Goal: Task Accomplishment & Management: Manage account settings

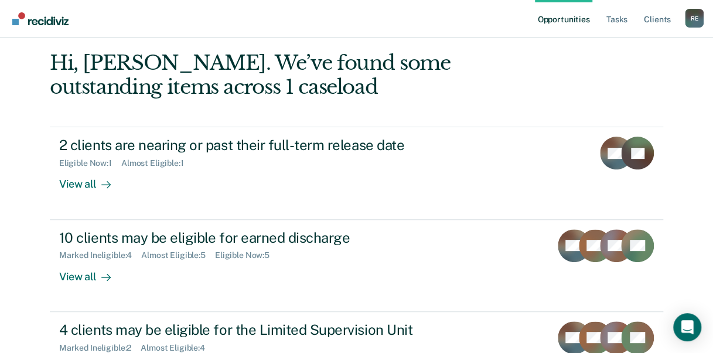
scroll to position [64, 0]
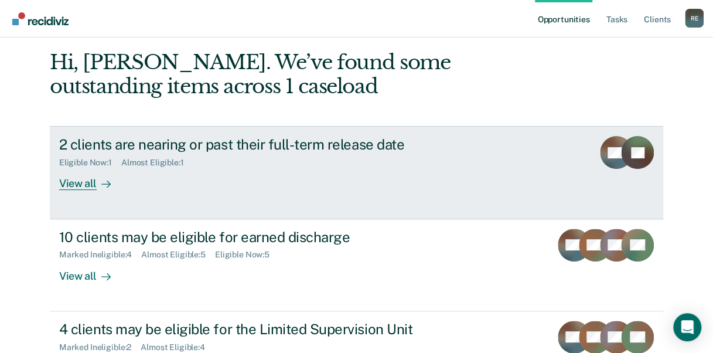
click at [288, 165] on div "Eligible Now : 1 Almost Eligible : 1" at bounding box center [264, 160] width 411 height 15
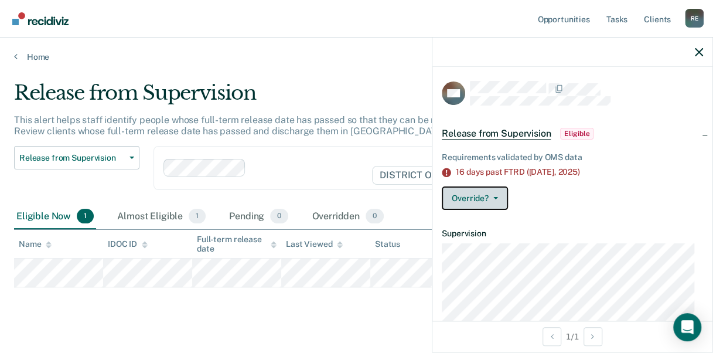
click at [498, 198] on button "Override?" at bounding box center [475, 197] width 66 height 23
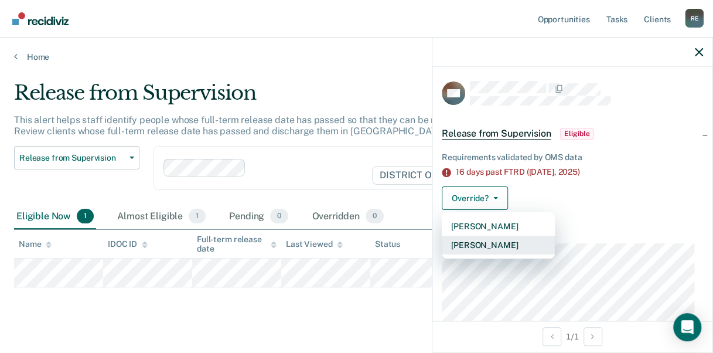
click at [504, 244] on button "[PERSON_NAME]" at bounding box center [498, 245] width 113 height 19
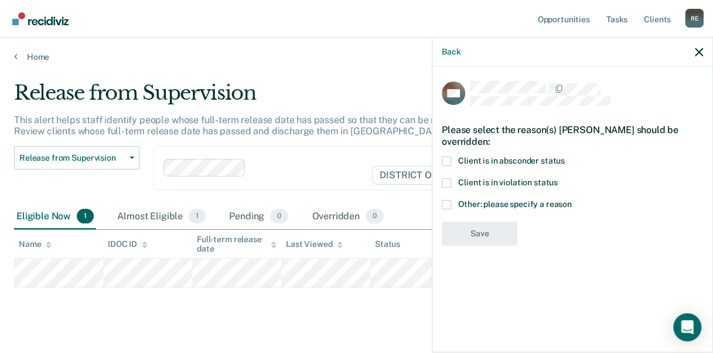
click at [450, 200] on span at bounding box center [446, 204] width 9 height 9
click at [572, 200] on input "Other: please specify a reason" at bounding box center [572, 200] width 0 height 0
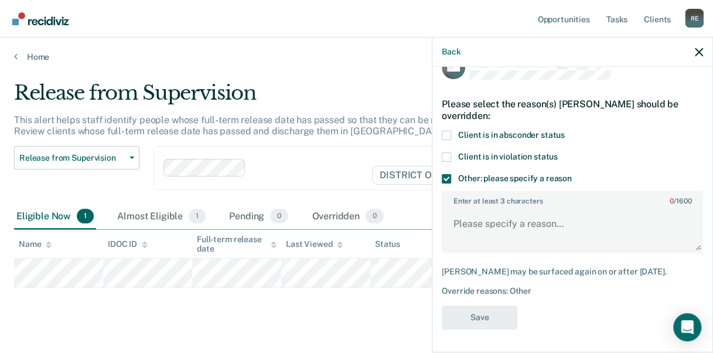
scroll to position [21, 0]
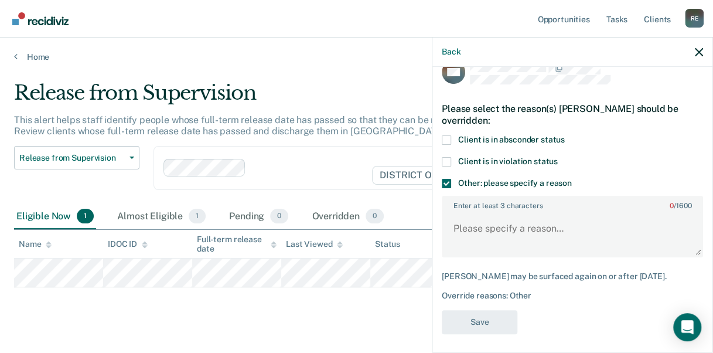
click at [694, 56] on div "Back" at bounding box center [573, 52] width 280 height 29
click at [699, 48] on icon "button" at bounding box center [699, 52] width 8 height 8
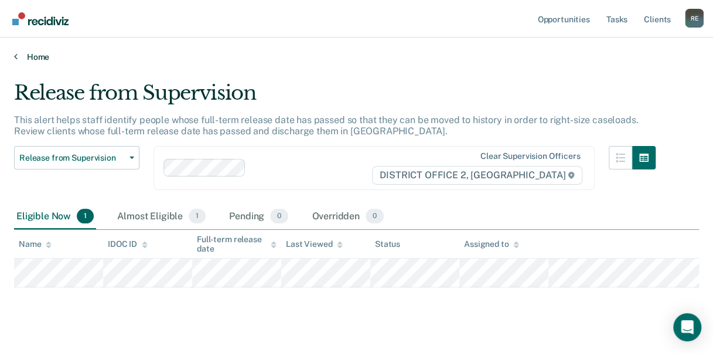
click at [36, 55] on link "Home" at bounding box center [356, 57] width 685 height 11
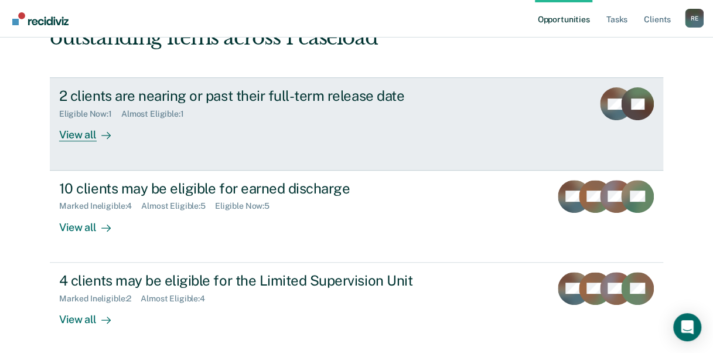
scroll to position [133, 0]
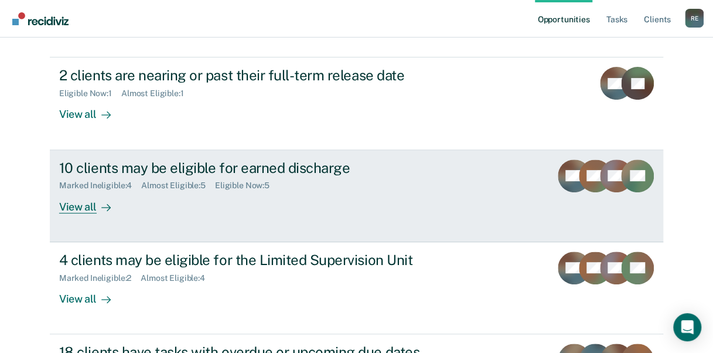
click at [251, 200] on div "10 clients may be eligible for earned discharge Marked Ineligible : 4 Almost El…" at bounding box center [279, 186] width 440 height 54
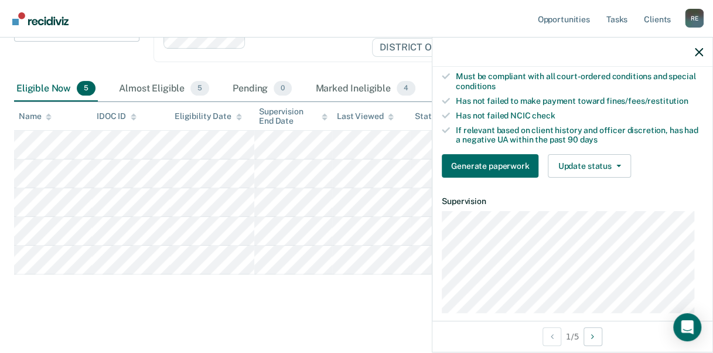
scroll to position [172, 0]
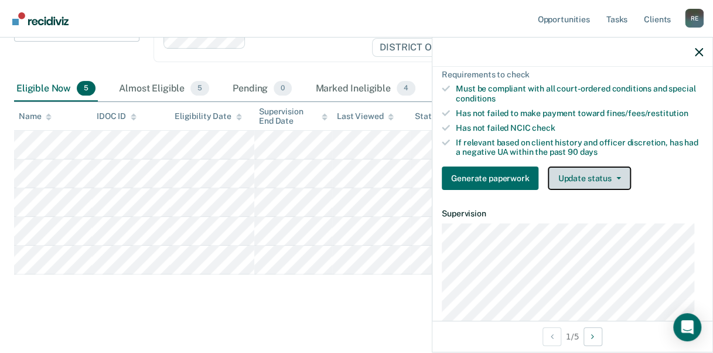
click at [593, 176] on button "Update status" at bounding box center [589, 177] width 83 height 23
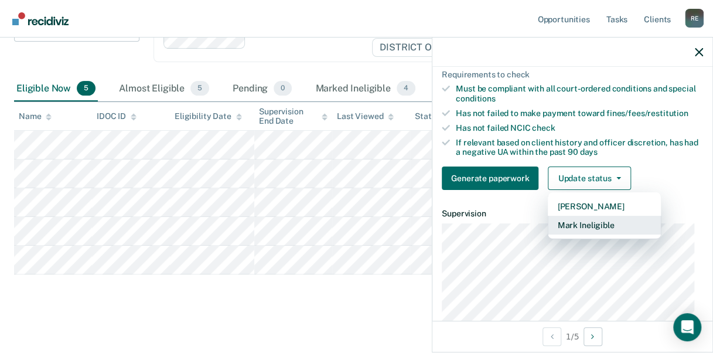
click at [594, 223] on button "Mark Ineligible" at bounding box center [604, 225] width 113 height 19
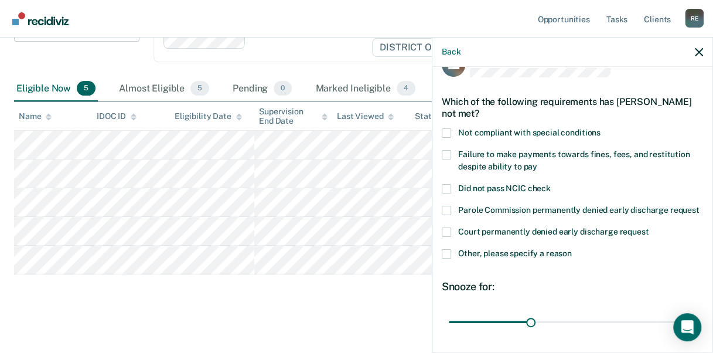
scroll to position [26, 0]
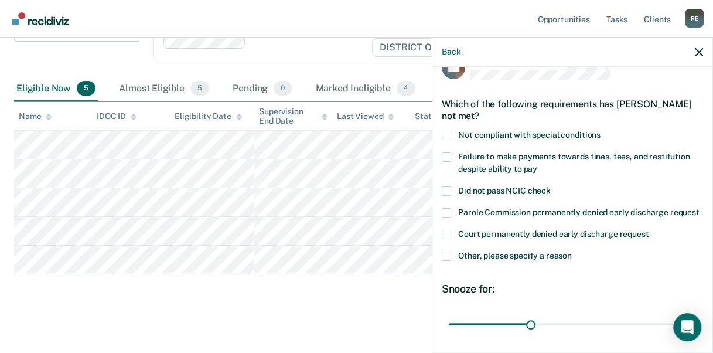
click at [453, 157] on label "Failure to make payments towards fines, fees, and restitution despite ability t…" at bounding box center [572, 164] width 261 height 25
click at [538, 165] on input "Failure to make payments towards fines, fees, and restitution despite ability t…" at bounding box center [538, 165] width 0 height 0
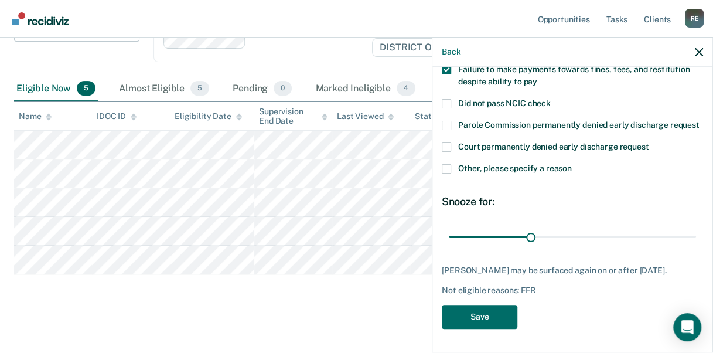
scroll to position [132, 0]
click at [479, 316] on button "Save" at bounding box center [480, 317] width 76 height 24
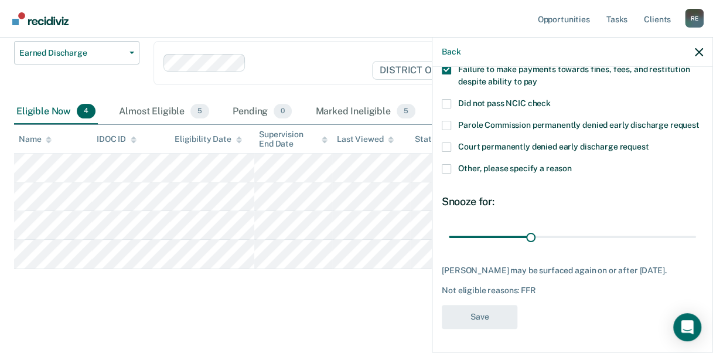
scroll to position [104, 0]
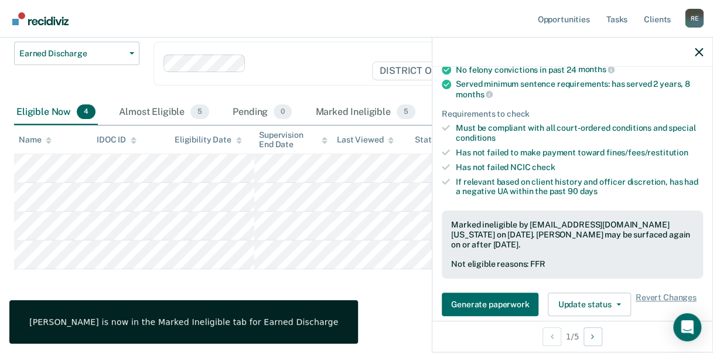
click at [386, 291] on div "Earned Discharge This alert helps staff identify people who may be eligible for…" at bounding box center [356, 140] width 685 height 326
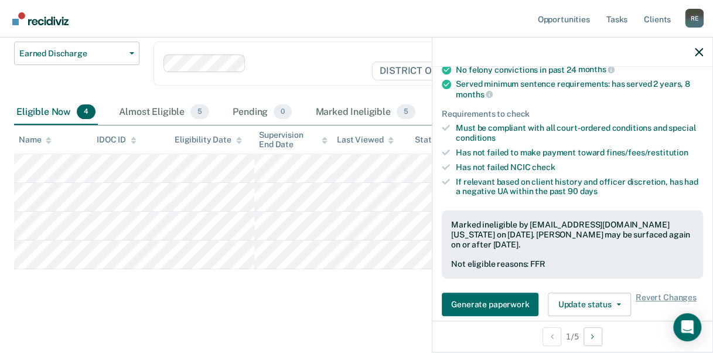
click at [692, 50] on div at bounding box center [573, 52] width 280 height 29
click at [702, 48] on icon "button" at bounding box center [699, 52] width 8 height 8
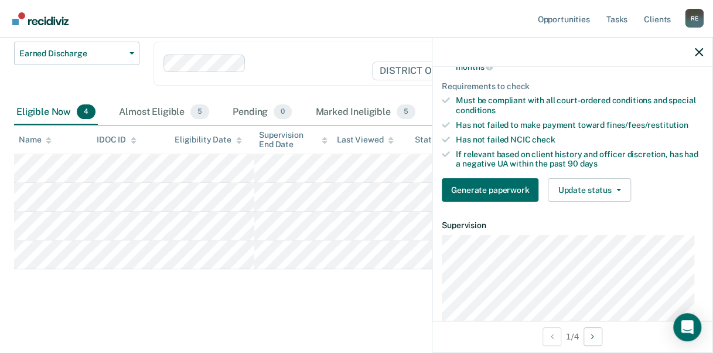
scroll to position [161, 0]
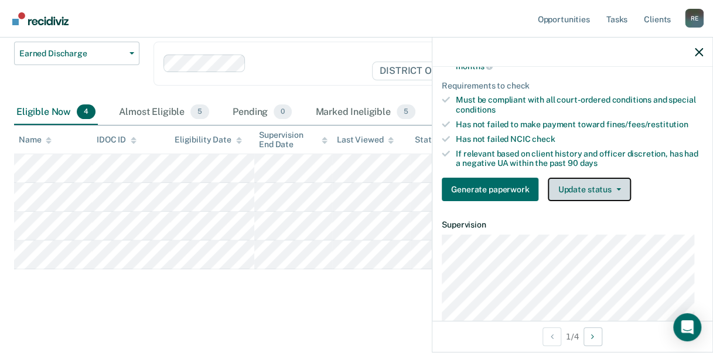
click at [610, 189] on button "Update status" at bounding box center [589, 189] width 83 height 23
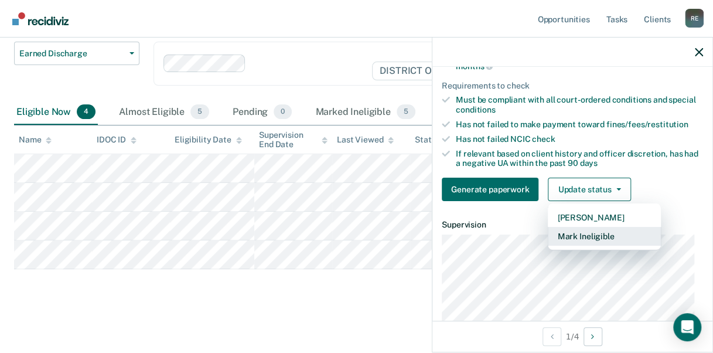
click at [594, 236] on button "Mark Ineligible" at bounding box center [604, 236] width 113 height 19
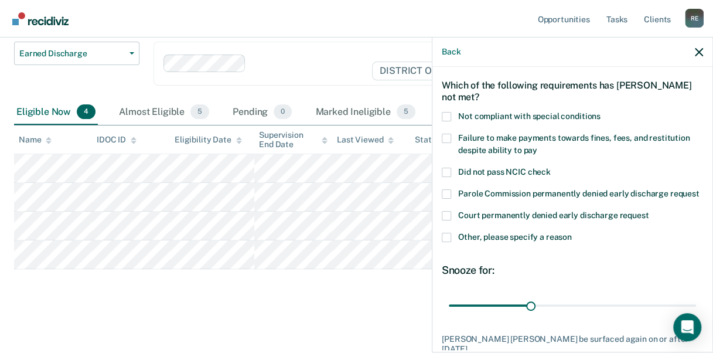
scroll to position [42, 0]
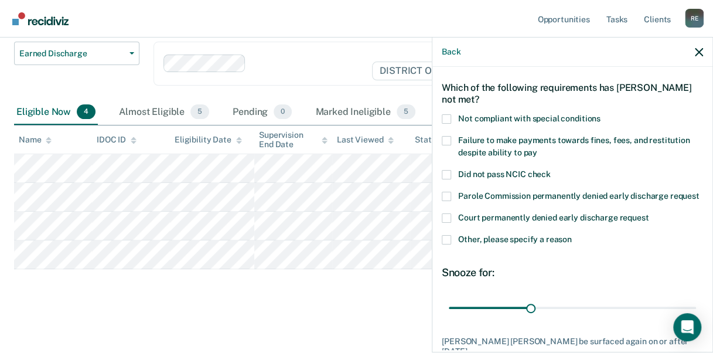
click at [447, 244] on span at bounding box center [446, 239] width 9 height 9
click at [572, 235] on input "Other, please specify a reason" at bounding box center [572, 235] width 0 height 0
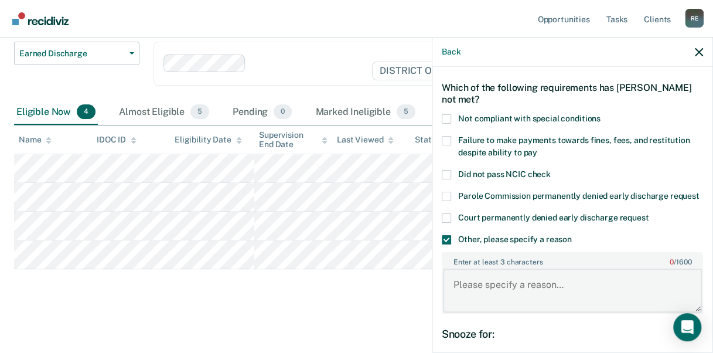
click at [512, 297] on textarea "Enter at least 3 characters 0 / 1600" at bounding box center [572, 289] width 259 height 43
type textarea "V"
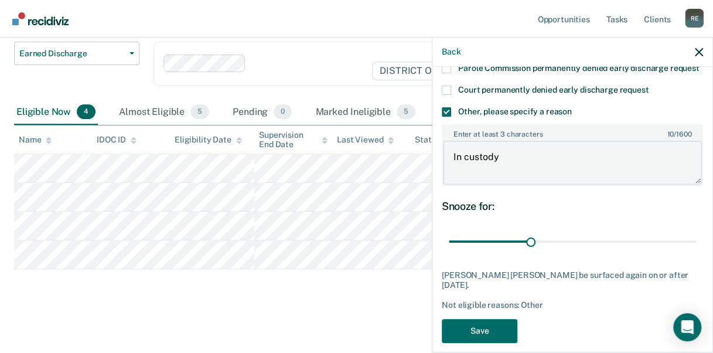
scroll to position [175, 0]
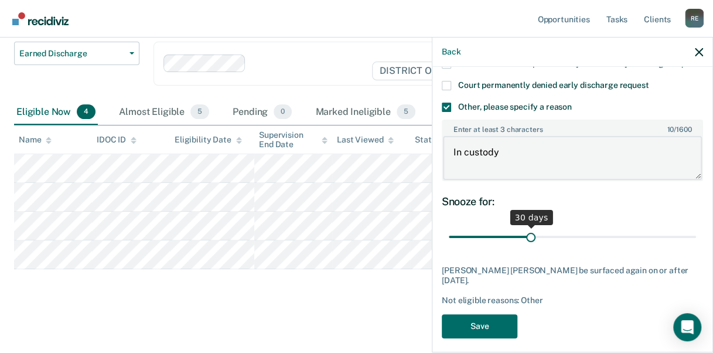
type textarea "In custody"
drag, startPoint x: 530, startPoint y: 249, endPoint x: 700, endPoint y: 249, distance: 170.0
type input "90"
click at [696, 247] on input "range" at bounding box center [572, 236] width 247 height 21
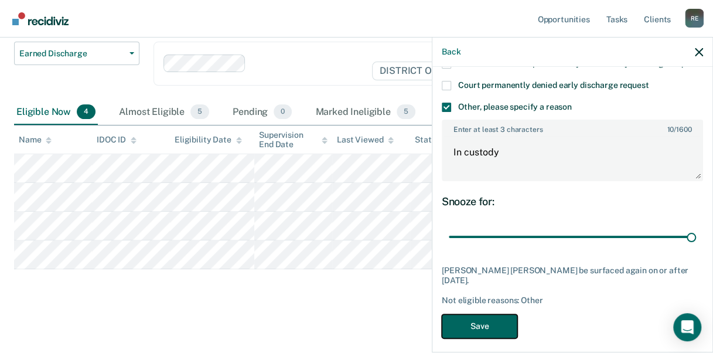
click at [474, 338] on button "Save" at bounding box center [480, 326] width 76 height 24
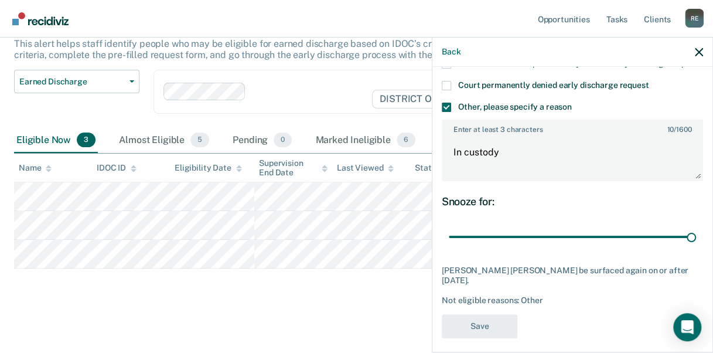
scroll to position [76, 0]
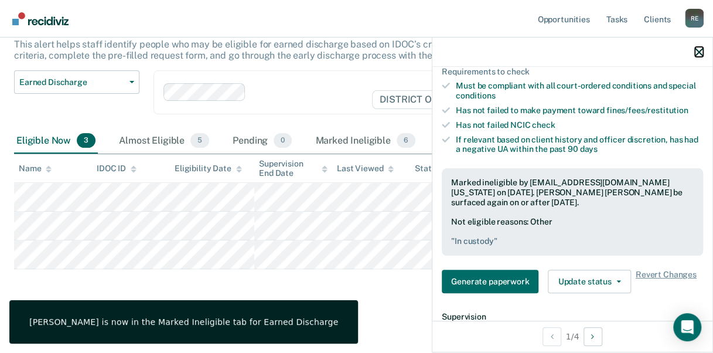
click at [697, 49] on icon "button" at bounding box center [699, 52] width 8 height 8
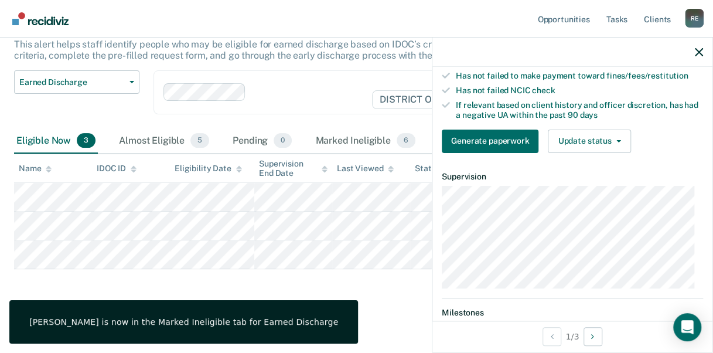
scroll to position [215, 0]
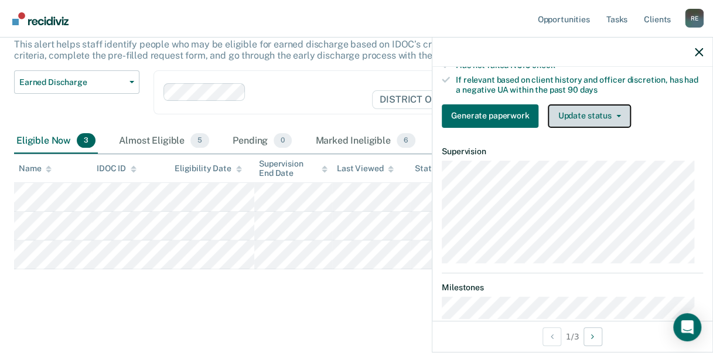
click at [607, 117] on button "Update status" at bounding box center [589, 115] width 83 height 23
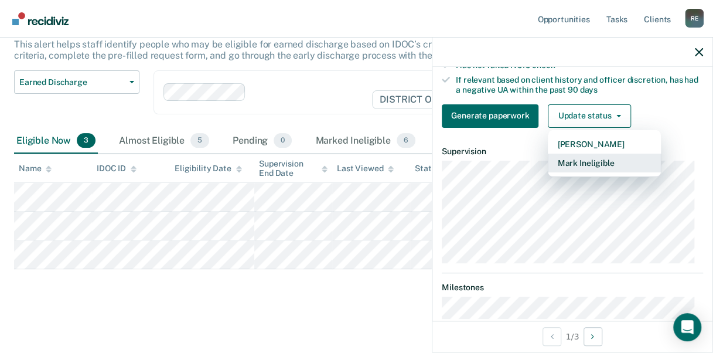
click at [604, 171] on button "Mark Ineligible" at bounding box center [604, 163] width 113 height 19
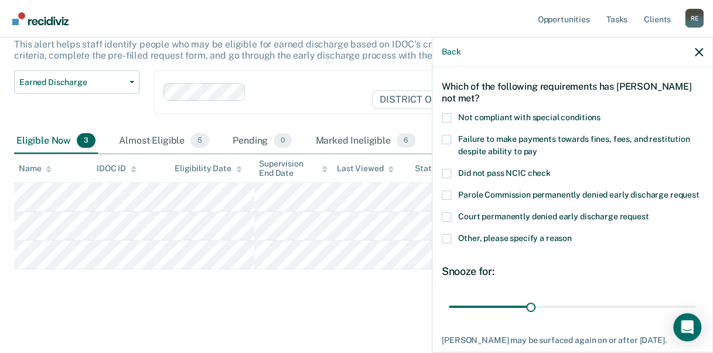
scroll to position [43, 0]
click at [453, 115] on label "Not compliant with special conditions" at bounding box center [572, 119] width 261 height 12
click at [601, 113] on input "Not compliant with special conditions" at bounding box center [601, 113] width 0 height 0
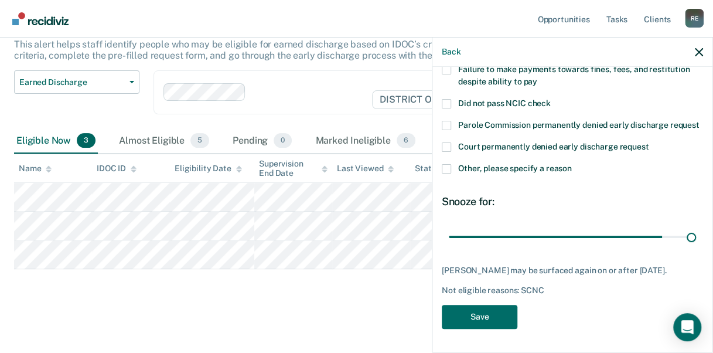
drag, startPoint x: 529, startPoint y: 226, endPoint x: 703, endPoint y: 209, distance: 175.0
type input "90"
click at [696, 226] on input "range" at bounding box center [572, 236] width 247 height 21
click at [502, 309] on button "Save" at bounding box center [480, 317] width 76 height 24
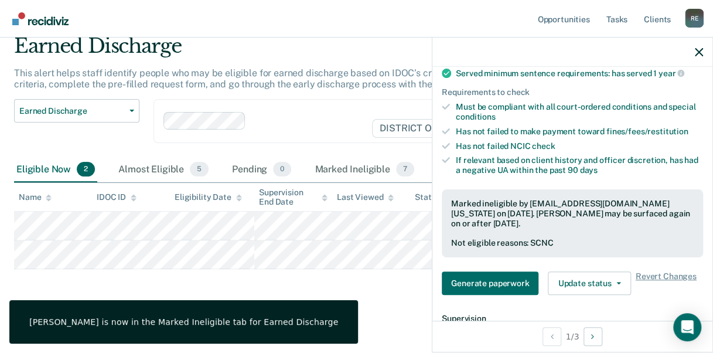
click at [353, 328] on main "Earned Discharge This alert helps staff identify people who may be eligible for…" at bounding box center [356, 182] width 713 height 335
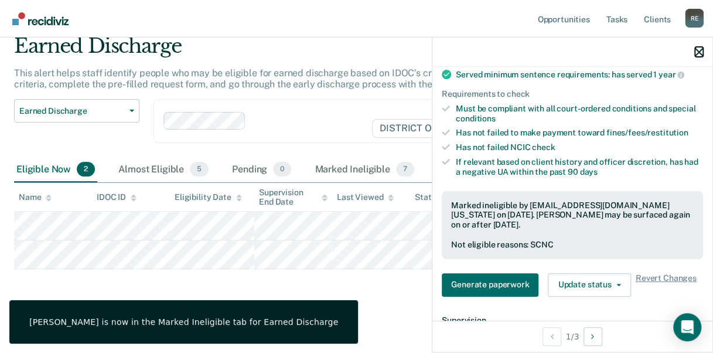
click at [703, 52] on icon "button" at bounding box center [699, 52] width 8 height 8
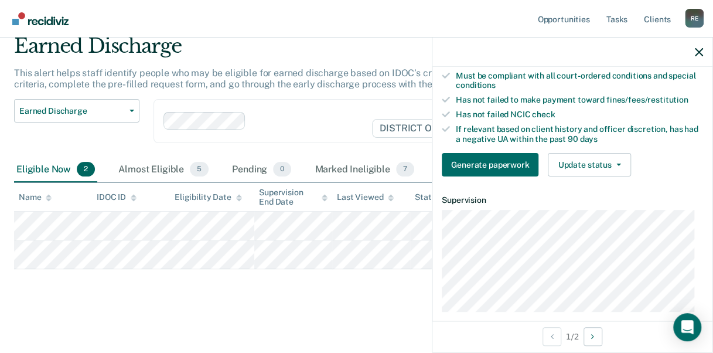
scroll to position [190, 0]
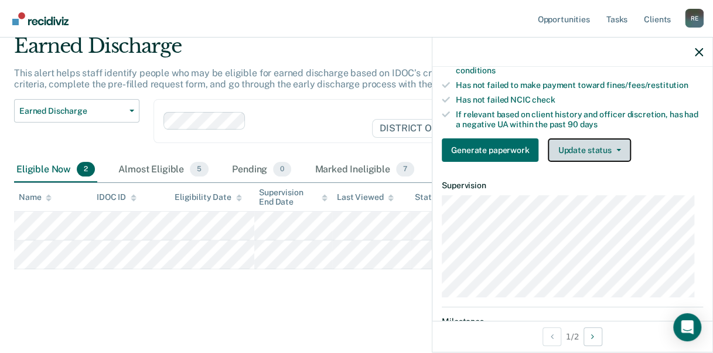
click at [595, 144] on button "Update status" at bounding box center [589, 149] width 83 height 23
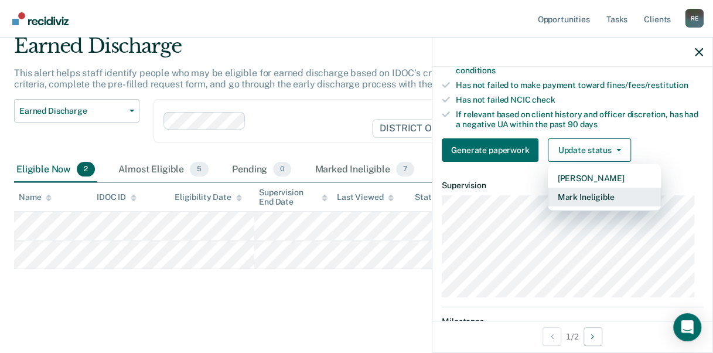
click at [596, 193] on button "Mark Ineligible" at bounding box center [604, 197] width 113 height 19
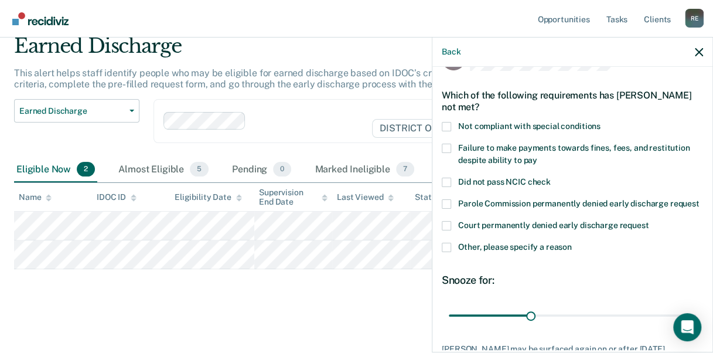
scroll to position [34, 0]
click at [483, 128] on span "Not compliant with special conditions" at bounding box center [529, 126] width 142 height 9
click at [601, 123] on input "Not compliant with special conditions" at bounding box center [601, 123] width 0 height 0
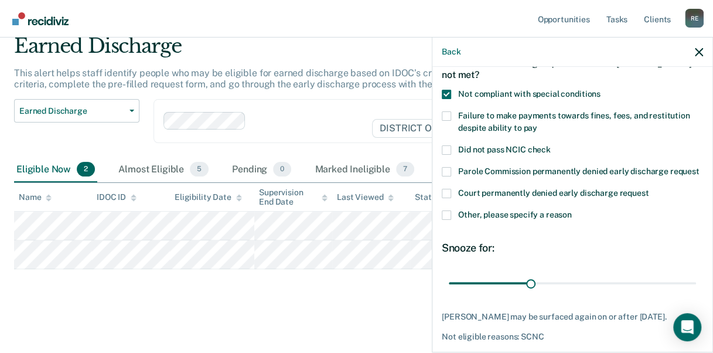
scroll to position [123, 0]
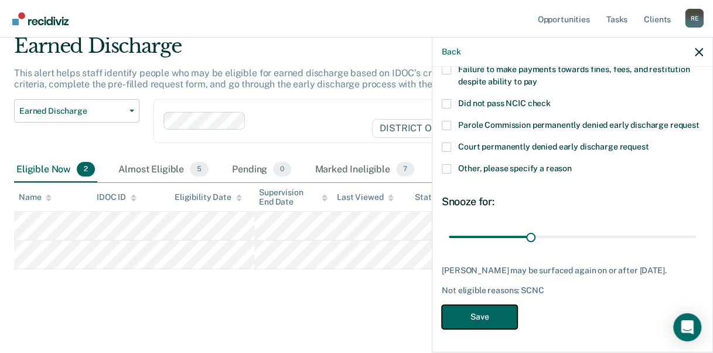
click at [480, 315] on button "Save" at bounding box center [480, 317] width 76 height 24
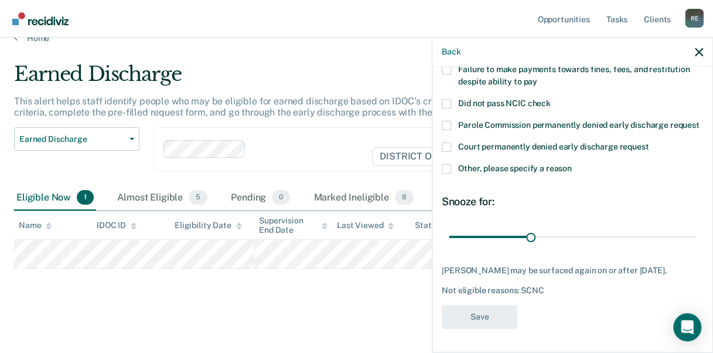
scroll to position [18, 0]
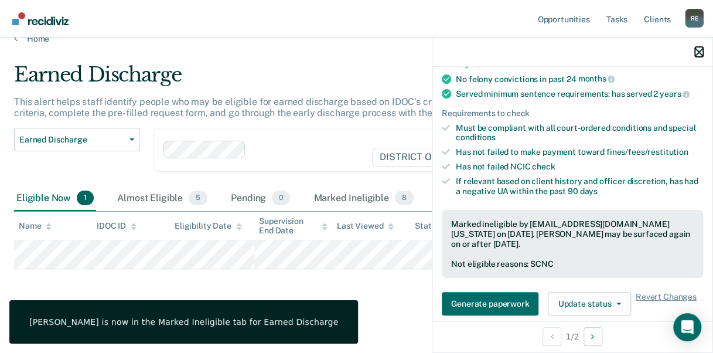
click at [699, 48] on icon "button" at bounding box center [699, 52] width 8 height 8
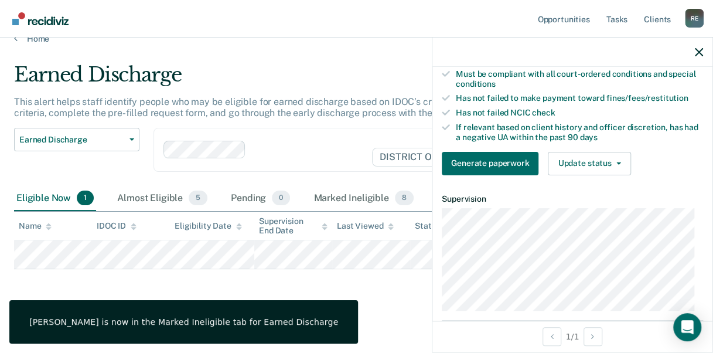
scroll to position [174, 0]
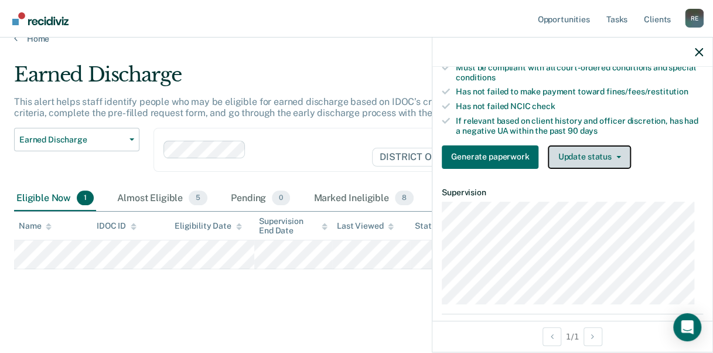
click at [593, 152] on button "Update status" at bounding box center [589, 156] width 83 height 23
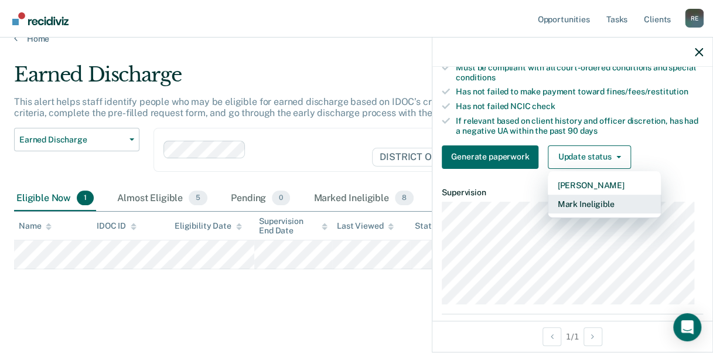
click at [590, 210] on button "Mark Ineligible" at bounding box center [604, 204] width 113 height 19
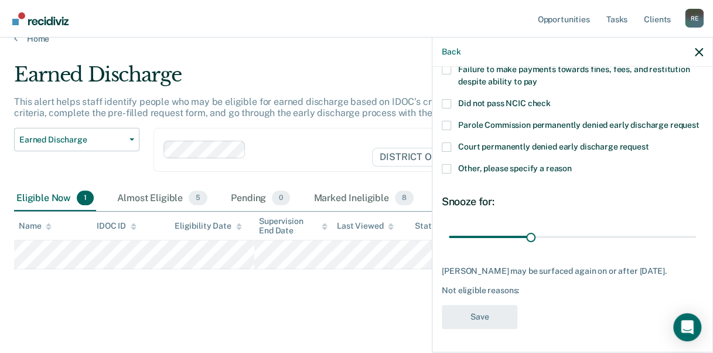
scroll to position [123, 0]
click at [456, 175] on label "Other, please specify a reason" at bounding box center [572, 170] width 261 height 12
click at [572, 164] on input "Other, please specify a reason" at bounding box center [572, 164] width 0 height 0
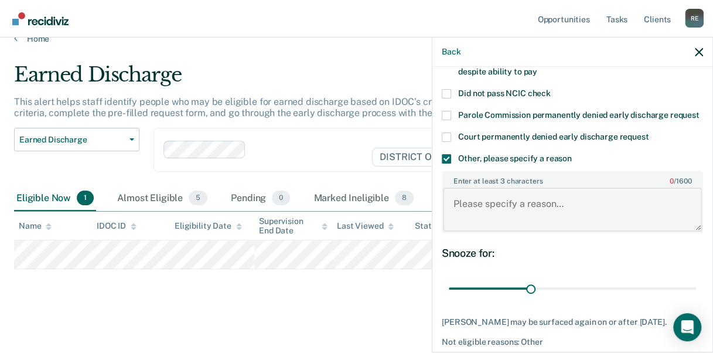
click at [472, 231] on textarea "Enter at least 3 characters 0 / 1600" at bounding box center [572, 209] width 259 height 43
type textarea "Tx court"
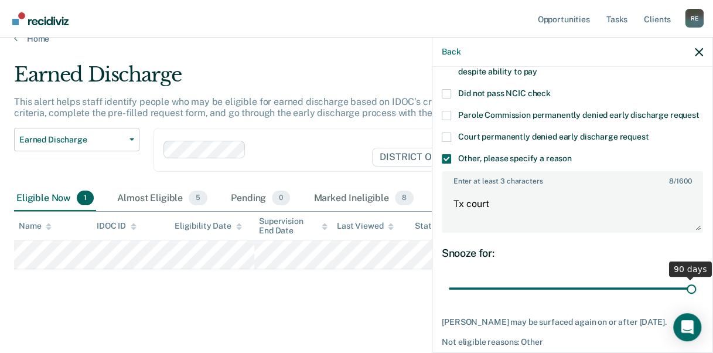
drag, startPoint x: 531, startPoint y: 298, endPoint x: 716, endPoint y: 362, distance: 196.1
type input "90"
click at [696, 298] on input "range" at bounding box center [572, 288] width 247 height 21
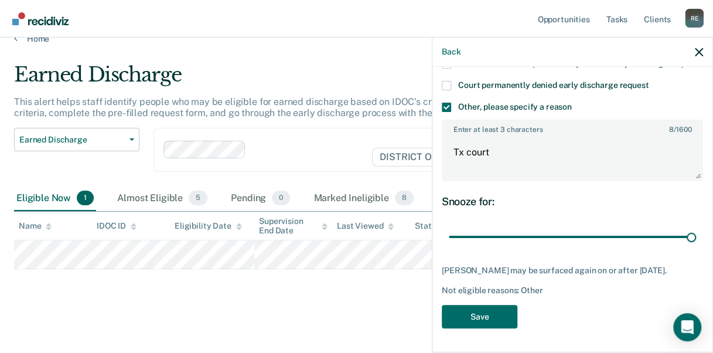
click at [495, 304] on div "AK Which of the following requirements has [PERSON_NAME] not met? Not compliant…" at bounding box center [572, 121] width 261 height 430
click at [484, 320] on button "Save" at bounding box center [480, 317] width 76 height 24
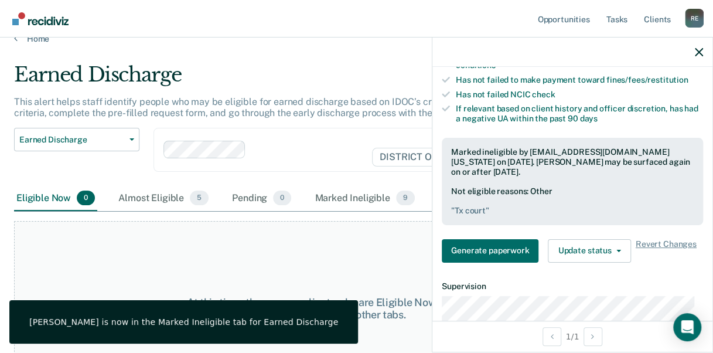
click at [407, 267] on div "At this time, there are no clients who are Eligible Now. Please navigate to one…" at bounding box center [356, 308] width 685 height 175
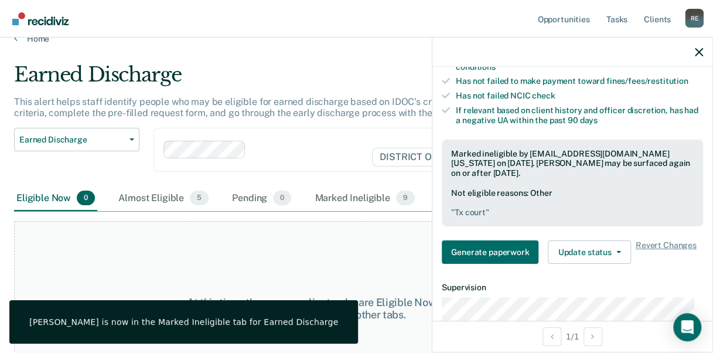
click at [705, 47] on div at bounding box center [573, 52] width 280 height 29
click at [699, 53] on icon "button" at bounding box center [699, 52] width 8 height 8
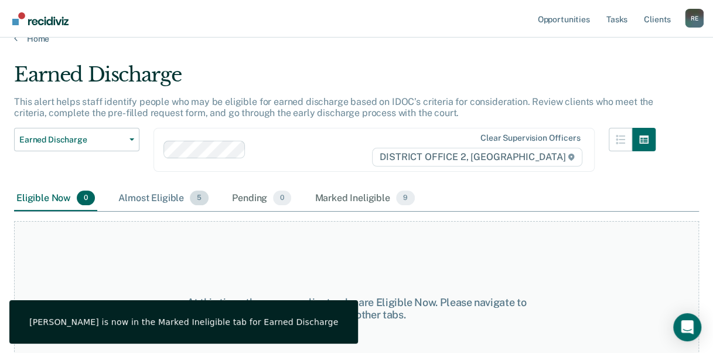
click at [175, 198] on div "Almost Eligible 5" at bounding box center [163, 199] width 95 height 26
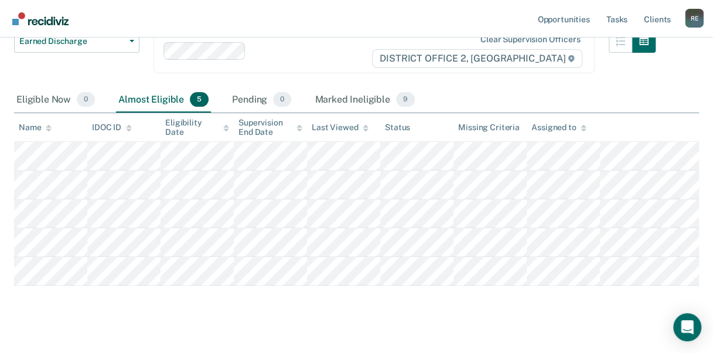
scroll to position [63, 0]
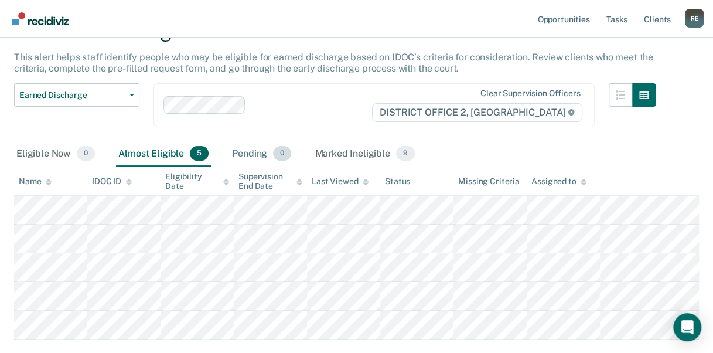
click at [238, 149] on div "Pending 0" at bounding box center [262, 154] width 64 height 26
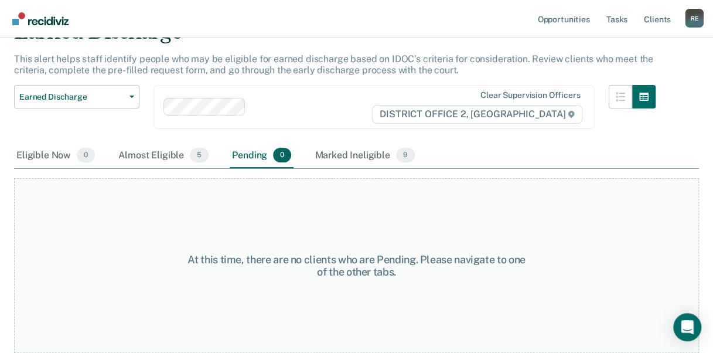
scroll to position [60, 0]
click at [318, 157] on div "Marked Ineligible 9" at bounding box center [364, 157] width 105 height 26
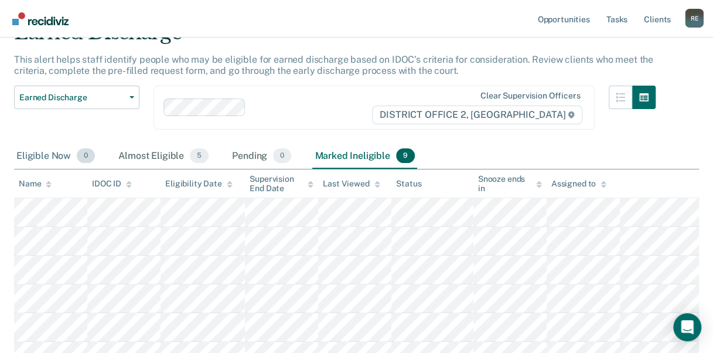
click at [33, 150] on div "Eligible Now 0" at bounding box center [55, 157] width 83 height 26
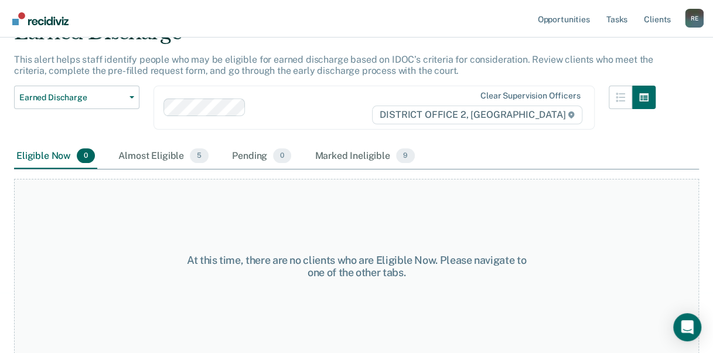
scroll to position [0, 0]
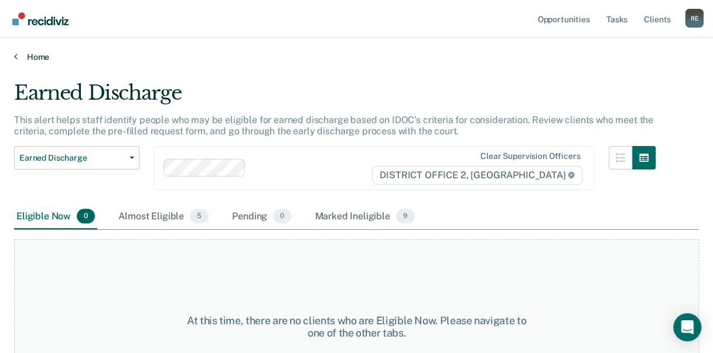
click at [15, 55] on icon at bounding box center [16, 56] width 4 height 9
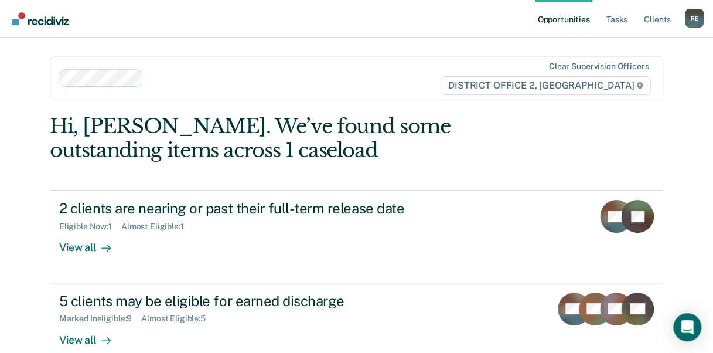
scroll to position [156, 0]
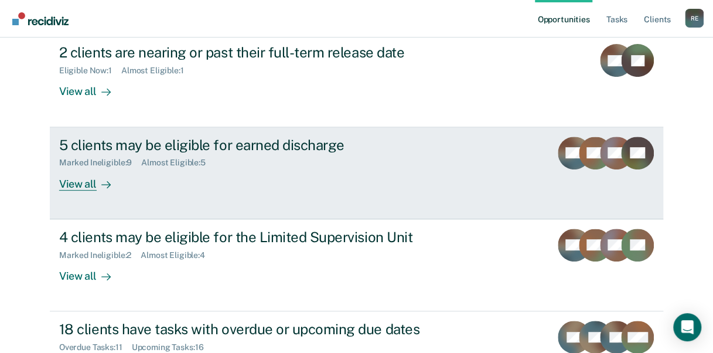
click at [413, 137] on div "5 clients may be eligible for earned discharge" at bounding box center [264, 145] width 411 height 17
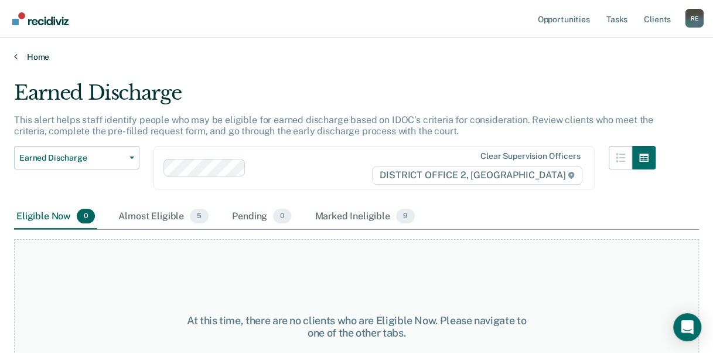
click at [22, 55] on link "Home" at bounding box center [356, 57] width 685 height 11
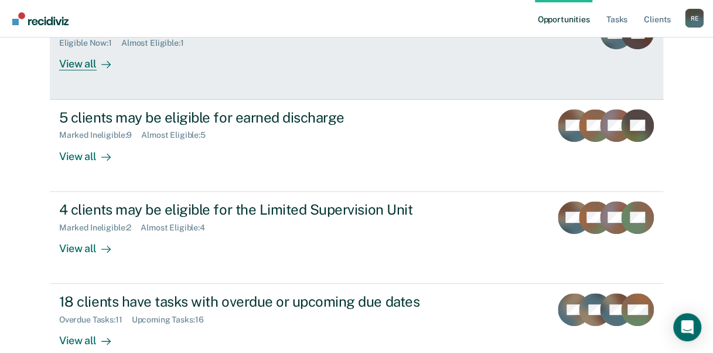
scroll to position [188, 0]
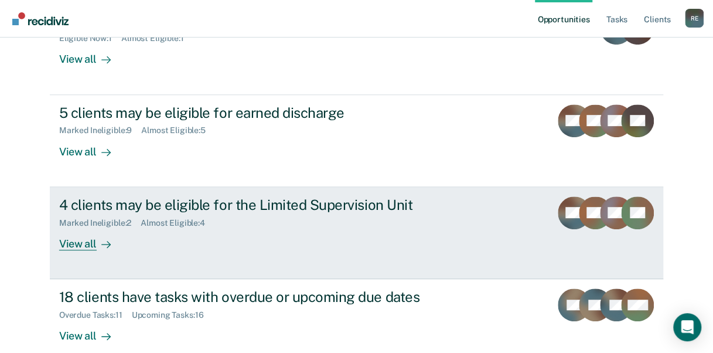
click at [75, 245] on div "View all" at bounding box center [92, 238] width 66 height 23
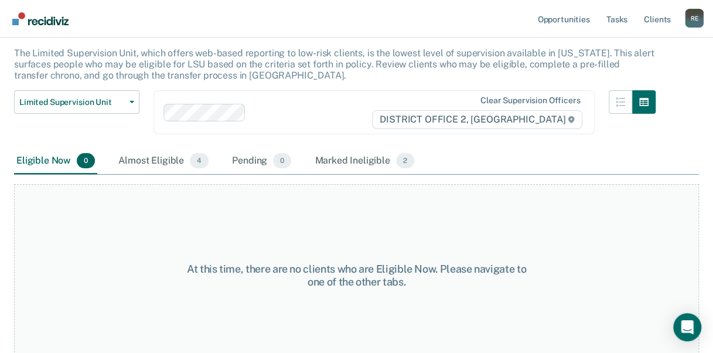
scroll to position [79, 0]
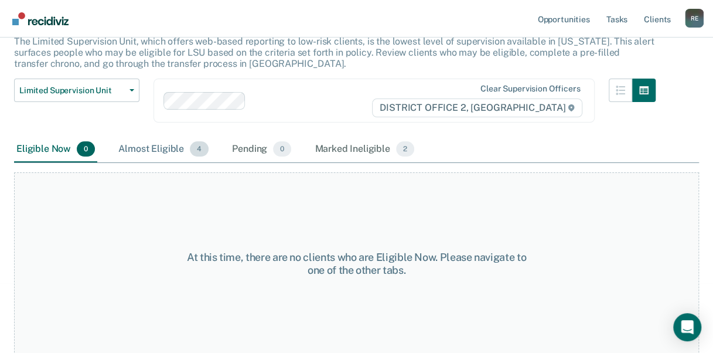
click at [132, 141] on div "Almost Eligible 4" at bounding box center [163, 150] width 95 height 26
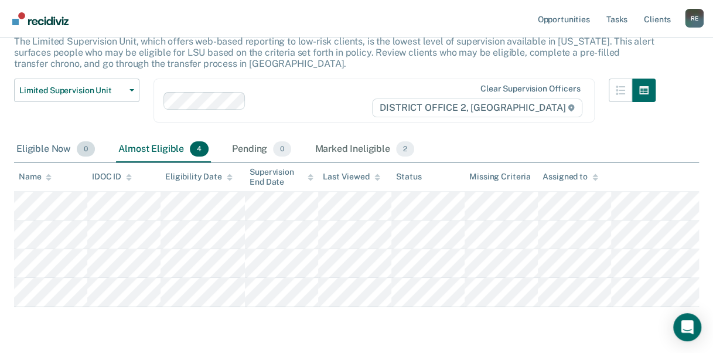
click at [46, 155] on div "Eligible Now 0" at bounding box center [55, 150] width 83 height 26
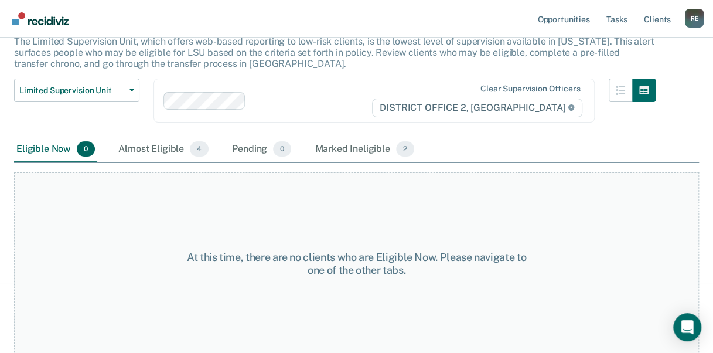
scroll to position [0, 0]
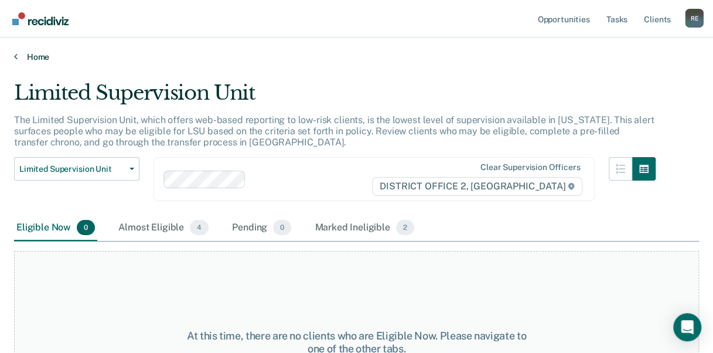
click at [21, 59] on link "Home" at bounding box center [356, 57] width 685 height 11
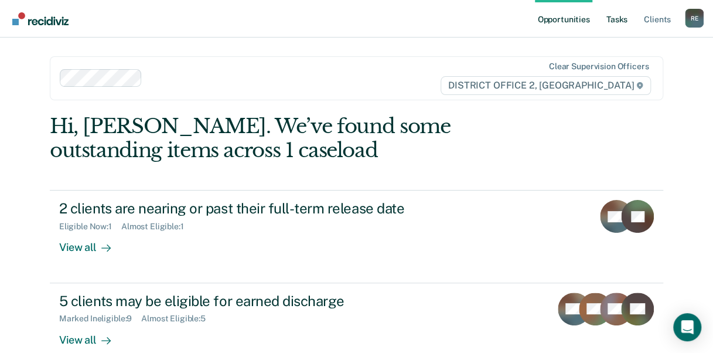
click at [615, 16] on link "Tasks" at bounding box center [617, 19] width 26 height 38
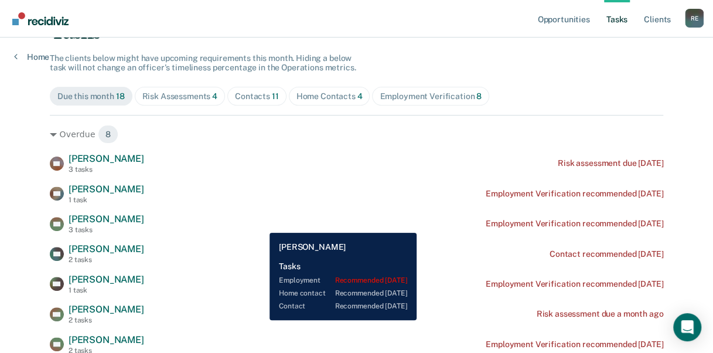
scroll to position [95, 0]
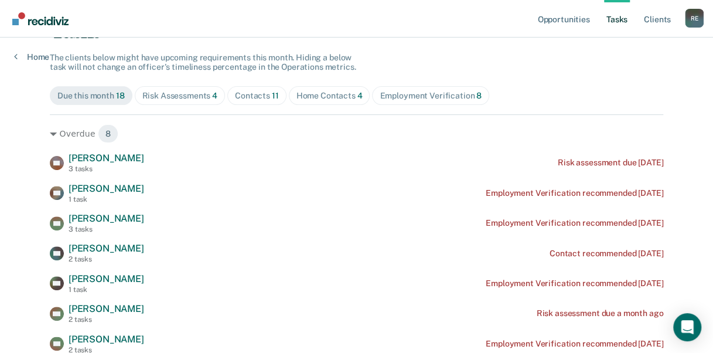
click at [189, 91] on div "Risk Assessments 4" at bounding box center [180, 96] width 76 height 10
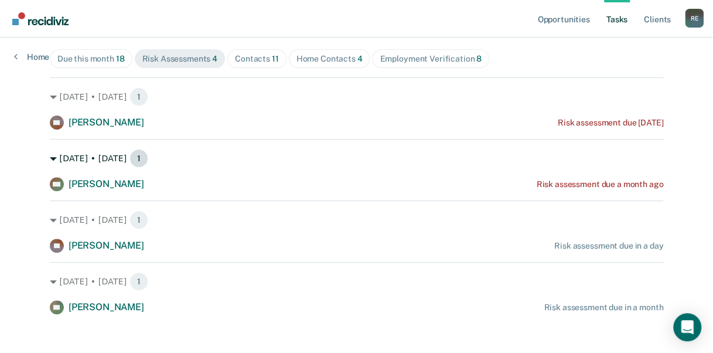
scroll to position [140, 0]
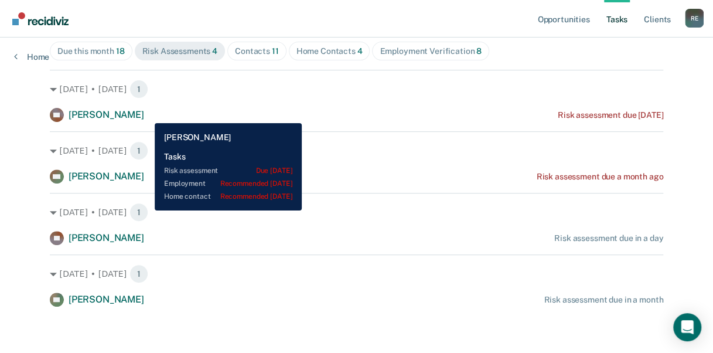
click at [146, 114] on div "DK [PERSON_NAME] Risk assessment due [DATE]" at bounding box center [357, 115] width 614 height 14
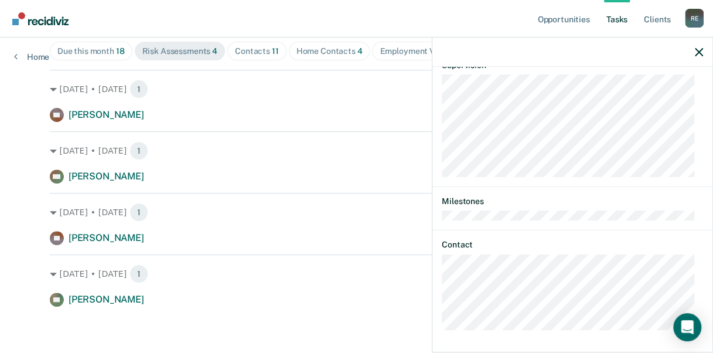
scroll to position [0, 0]
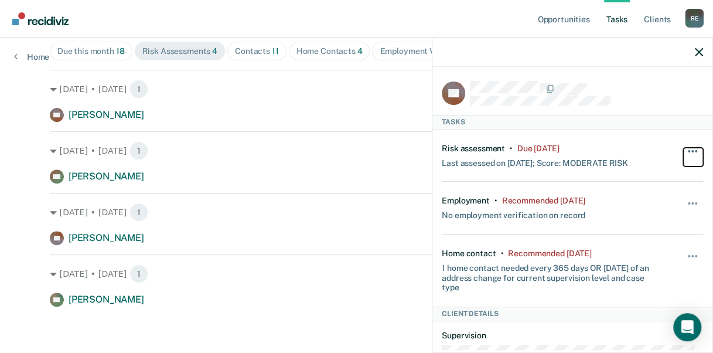
click at [685, 150] on button "button" at bounding box center [693, 157] width 20 height 19
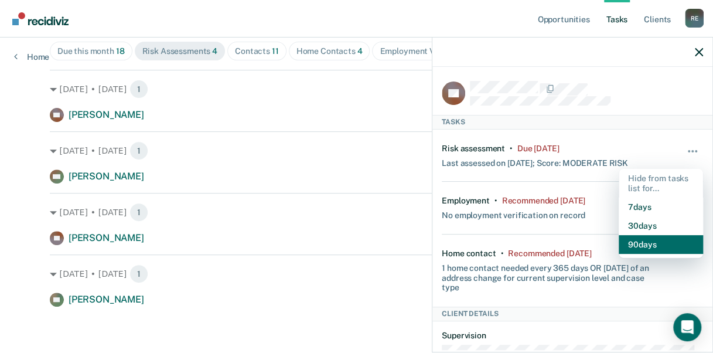
click at [631, 241] on button "90 days" at bounding box center [661, 244] width 84 height 19
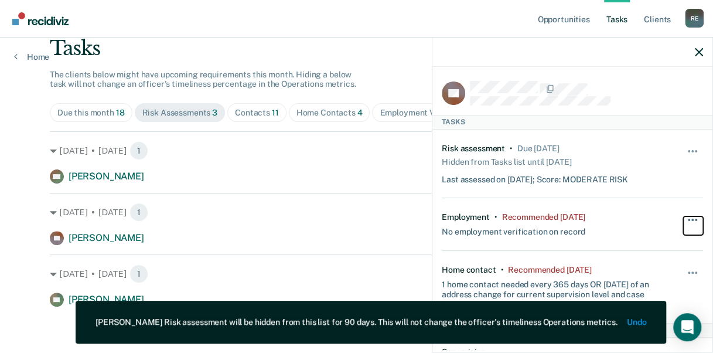
click at [685, 218] on button "button" at bounding box center [693, 225] width 20 height 19
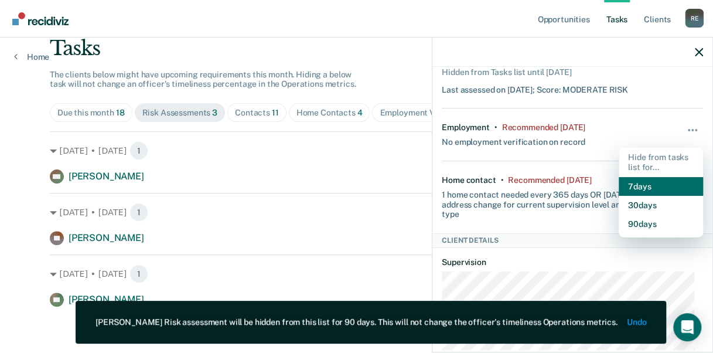
scroll to position [93, 0]
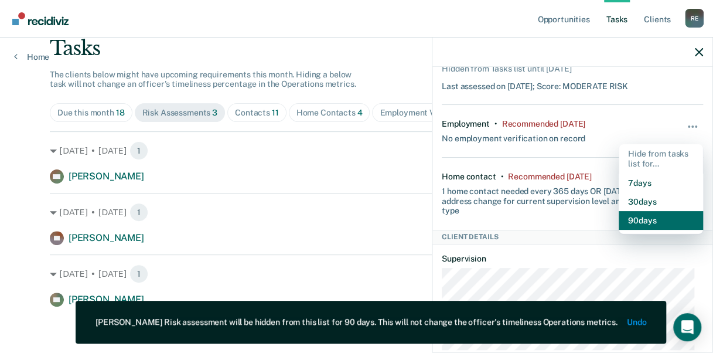
click at [635, 216] on button "90 days" at bounding box center [661, 220] width 84 height 19
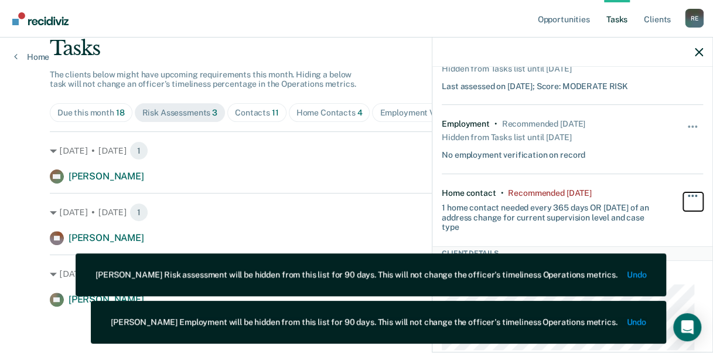
click at [683, 192] on button "button" at bounding box center [693, 201] width 20 height 19
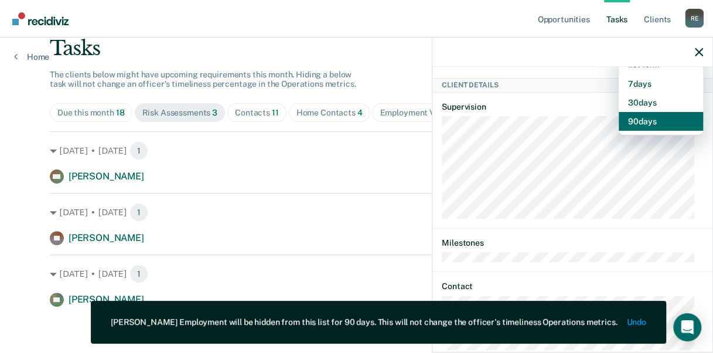
click at [632, 118] on button "90 days" at bounding box center [661, 121] width 84 height 19
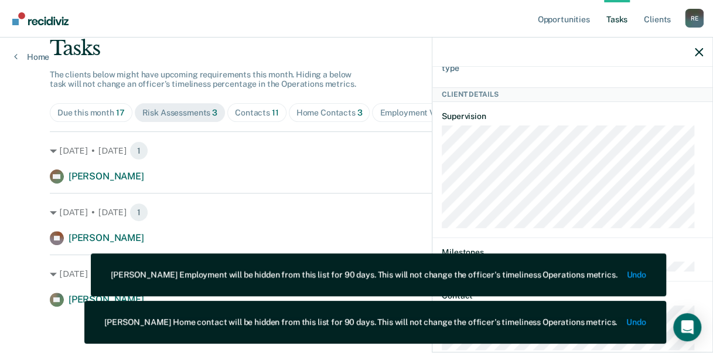
scroll to position [270, 0]
click at [379, 57] on div "Tasks" at bounding box center [357, 48] width 614 height 24
click at [695, 52] on div at bounding box center [573, 52] width 280 height 29
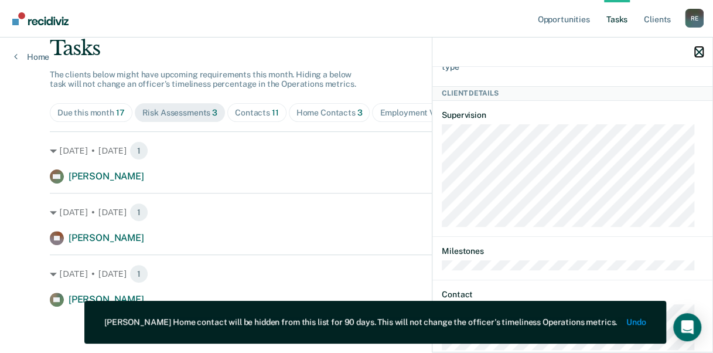
click at [700, 54] on icon "button" at bounding box center [699, 52] width 8 height 8
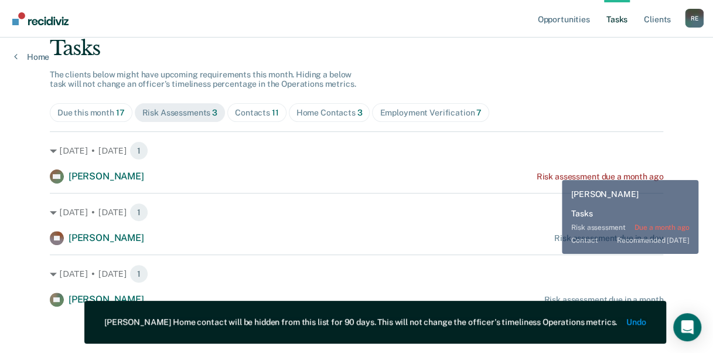
click at [557, 172] on div "Risk assessment due a month ago" at bounding box center [599, 177] width 127 height 10
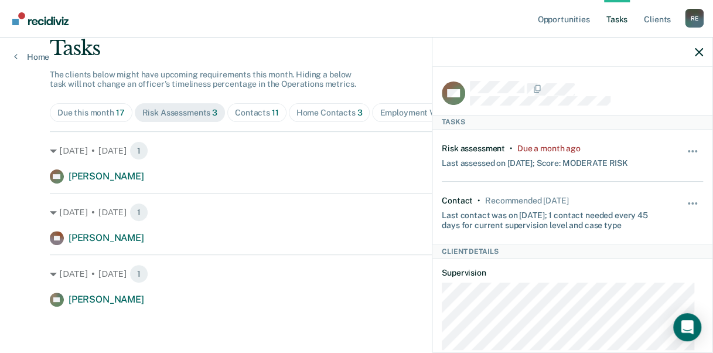
click at [557, 171] on div "Risk assessment • Due a month ago Last assessed on [DATE]; Score: MODERATE RISK…" at bounding box center [572, 156] width 261 height 53
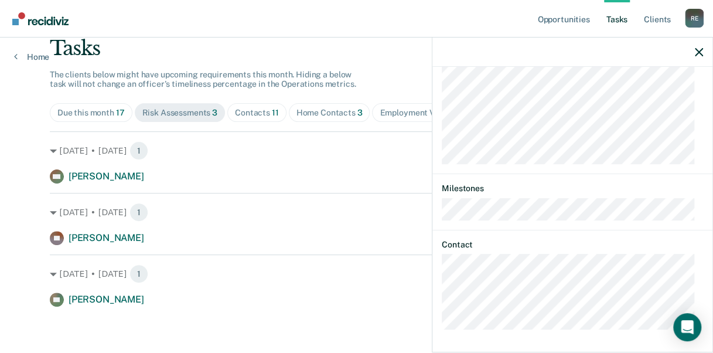
scroll to position [0, 0]
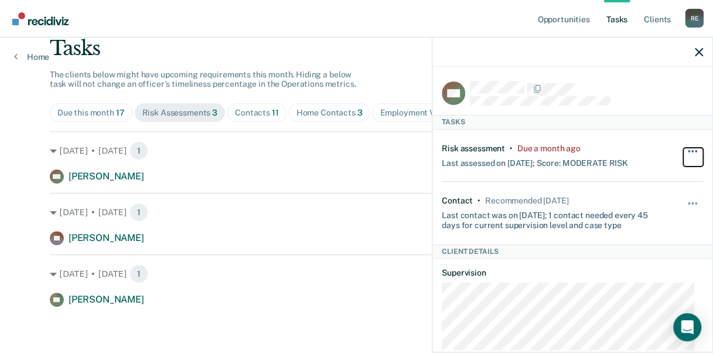
click at [686, 150] on button "button" at bounding box center [693, 157] width 20 height 19
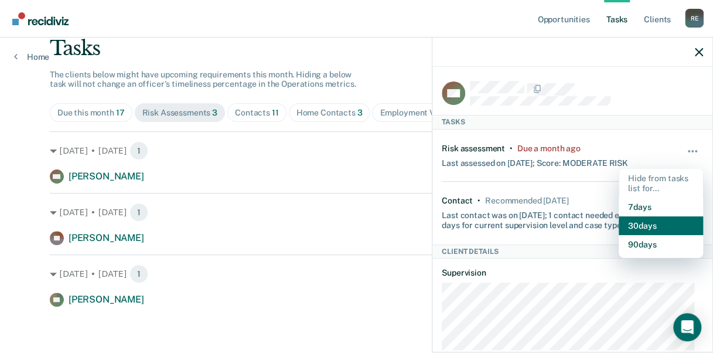
click at [651, 222] on button "30 days" at bounding box center [661, 225] width 84 height 19
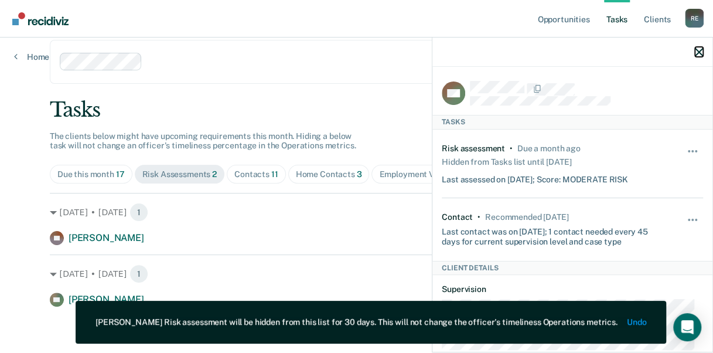
click at [696, 51] on icon "button" at bounding box center [699, 52] width 8 height 8
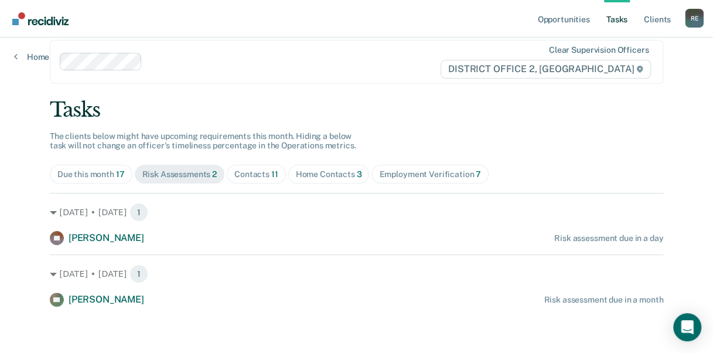
scroll to position [0, 0]
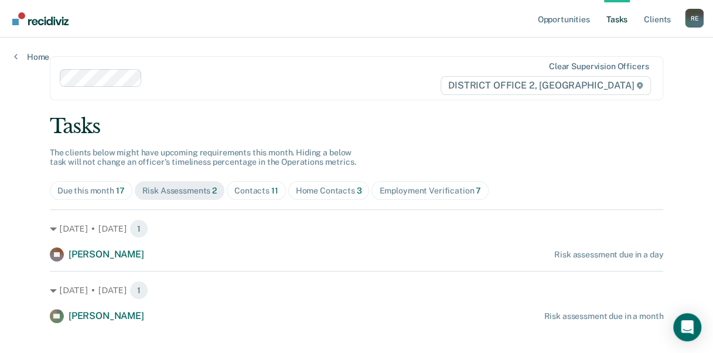
click at [260, 188] on div "Contacts 11" at bounding box center [256, 191] width 44 height 10
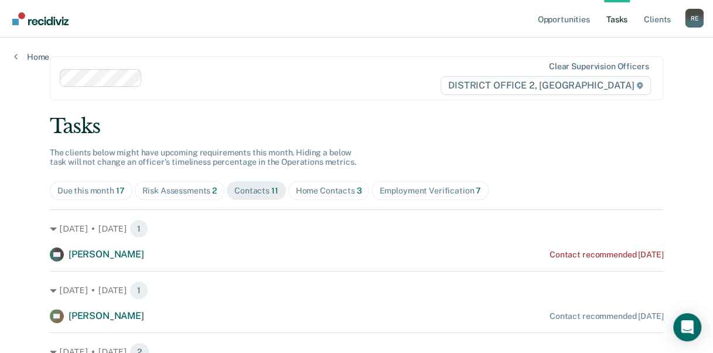
click at [321, 181] on span "Home Contacts 3" at bounding box center [328, 190] width 81 height 19
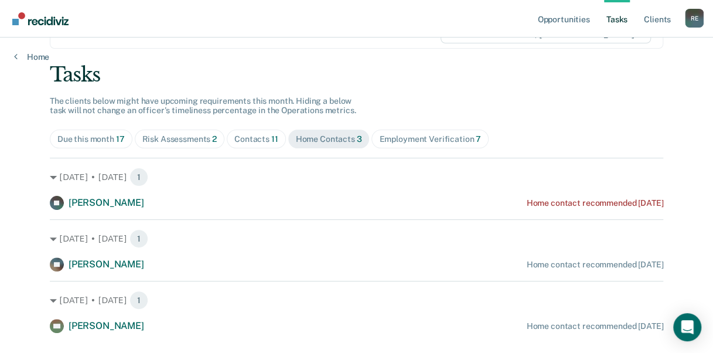
scroll to position [53, 0]
click at [433, 140] on div "Employment Verification 7" at bounding box center [430, 138] width 102 height 10
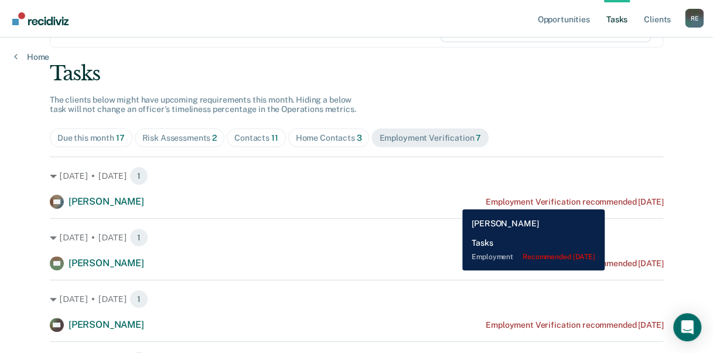
click at [628, 200] on div "Employment Verification recommended [DATE]" at bounding box center [575, 202] width 178 height 10
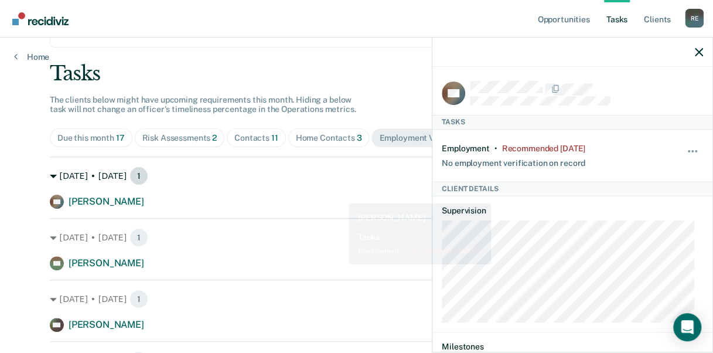
click at [311, 184] on div "[DATE] • [DATE] 1" at bounding box center [357, 175] width 614 height 19
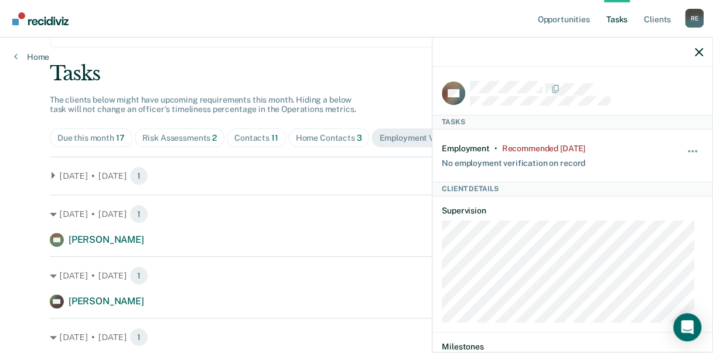
click at [324, 62] on div "Tasks" at bounding box center [357, 74] width 614 height 24
click at [696, 50] on icon "button" at bounding box center [699, 52] width 8 height 8
